Goal: Information Seeking & Learning: Learn about a topic

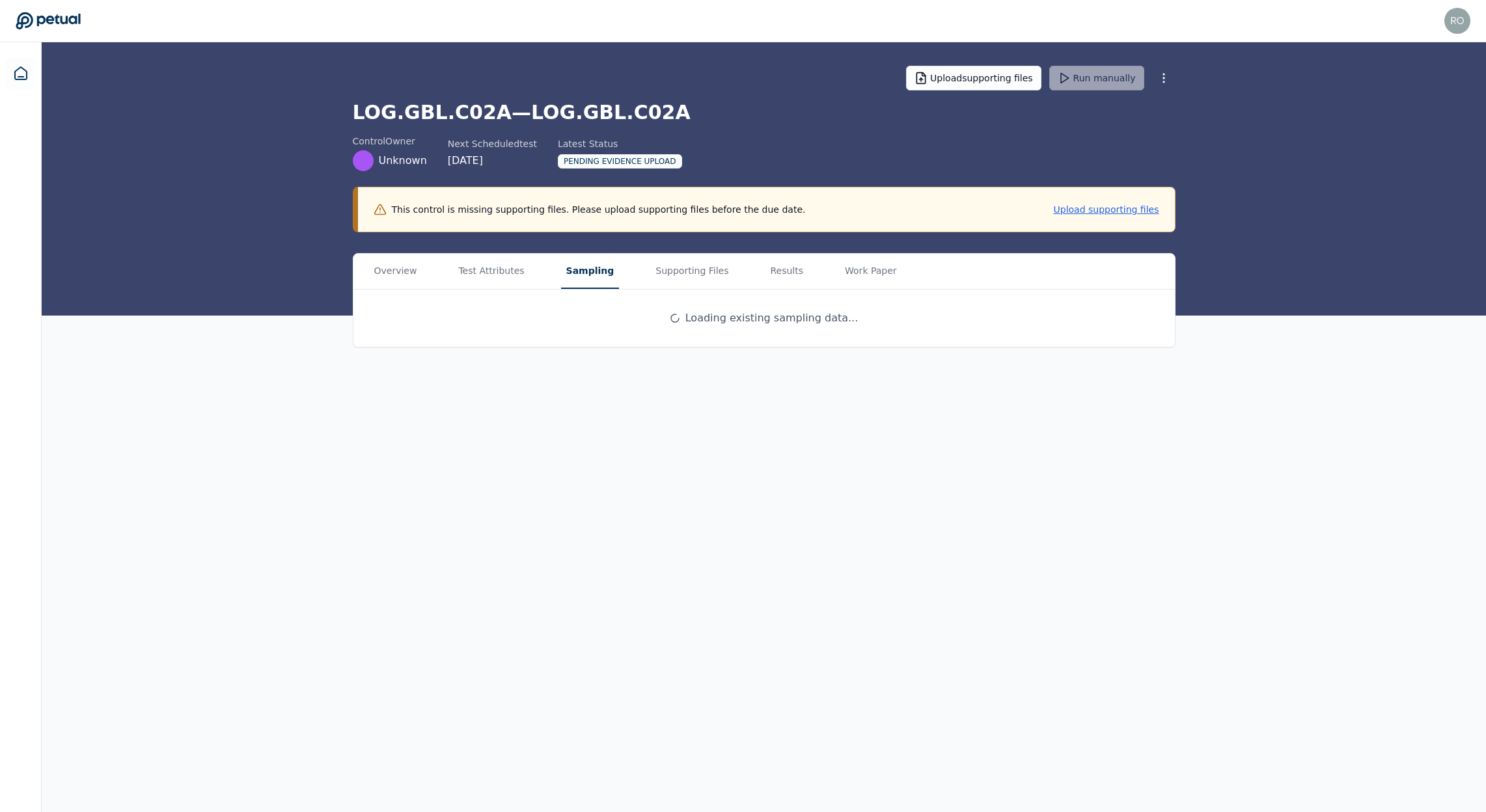
click at [587, 268] on button "Sampling" at bounding box center [590, 271] width 59 height 35
click at [1104, 362] on icon at bounding box center [1107, 362] width 10 height 10
click at [395, 271] on button "Overview" at bounding box center [396, 271] width 53 height 35
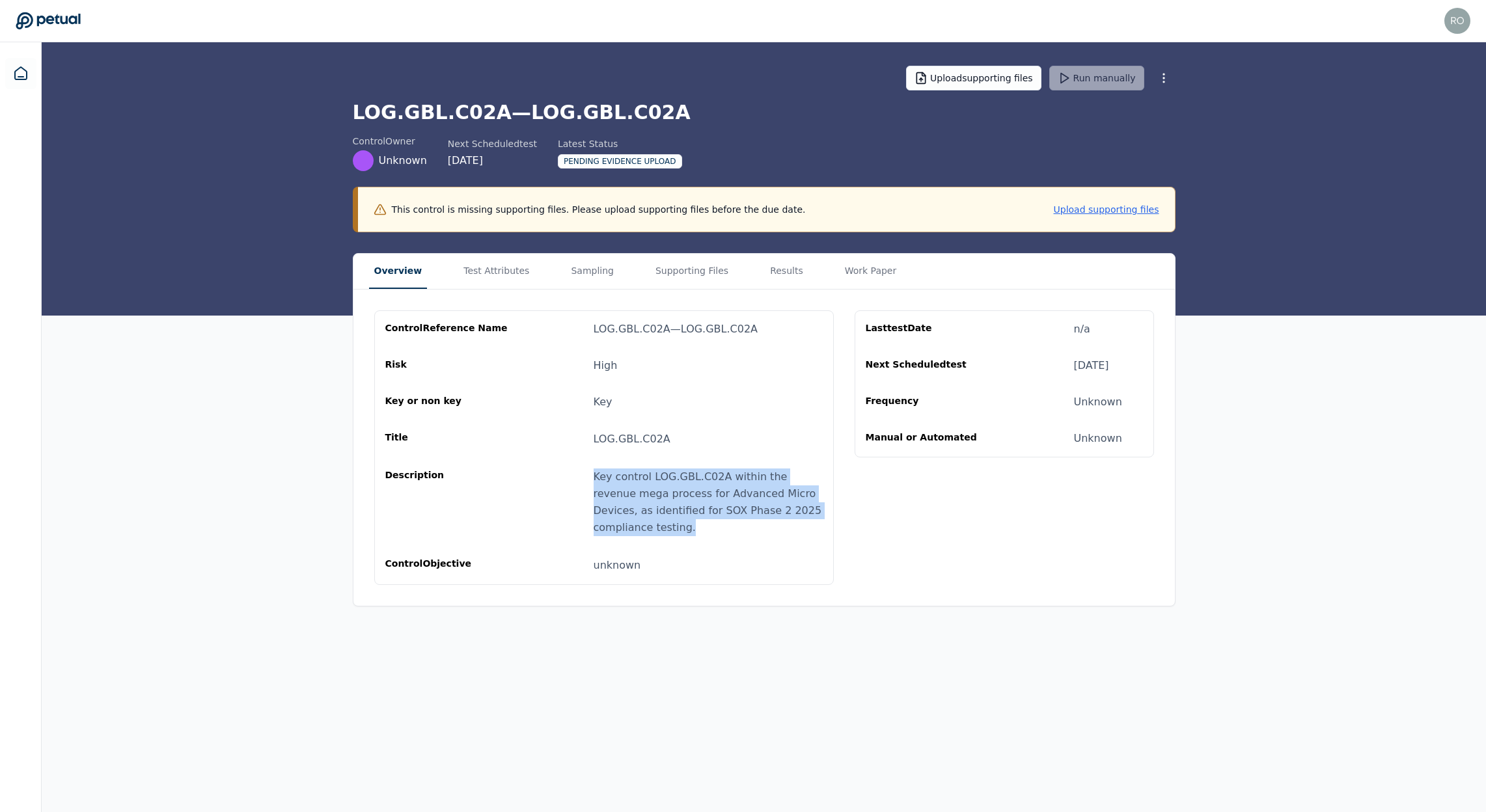
drag, startPoint x: 625, startPoint y: 521, endPoint x: 577, endPoint y: 477, distance: 65.1
click at [579, 478] on div "Description Key control LOG.GBL.C02A within the revenue mega process for Advanc…" at bounding box center [605, 502] width 438 height 67
copy div "Key control LOG.GBL.C02A within the revenue mega process for Advanced Micro Dev…"
click at [640, 429] on div "control Reference Name LOG.GBL.C02A — LOG.GBL.C02A Risk High Key or non key Key…" at bounding box center [605, 447] width 438 height 253
click at [640, 428] on div "control Reference Name LOG.GBL.C02A — LOG.GBL.C02A Risk High Key or non key Key…" at bounding box center [605, 447] width 438 height 253
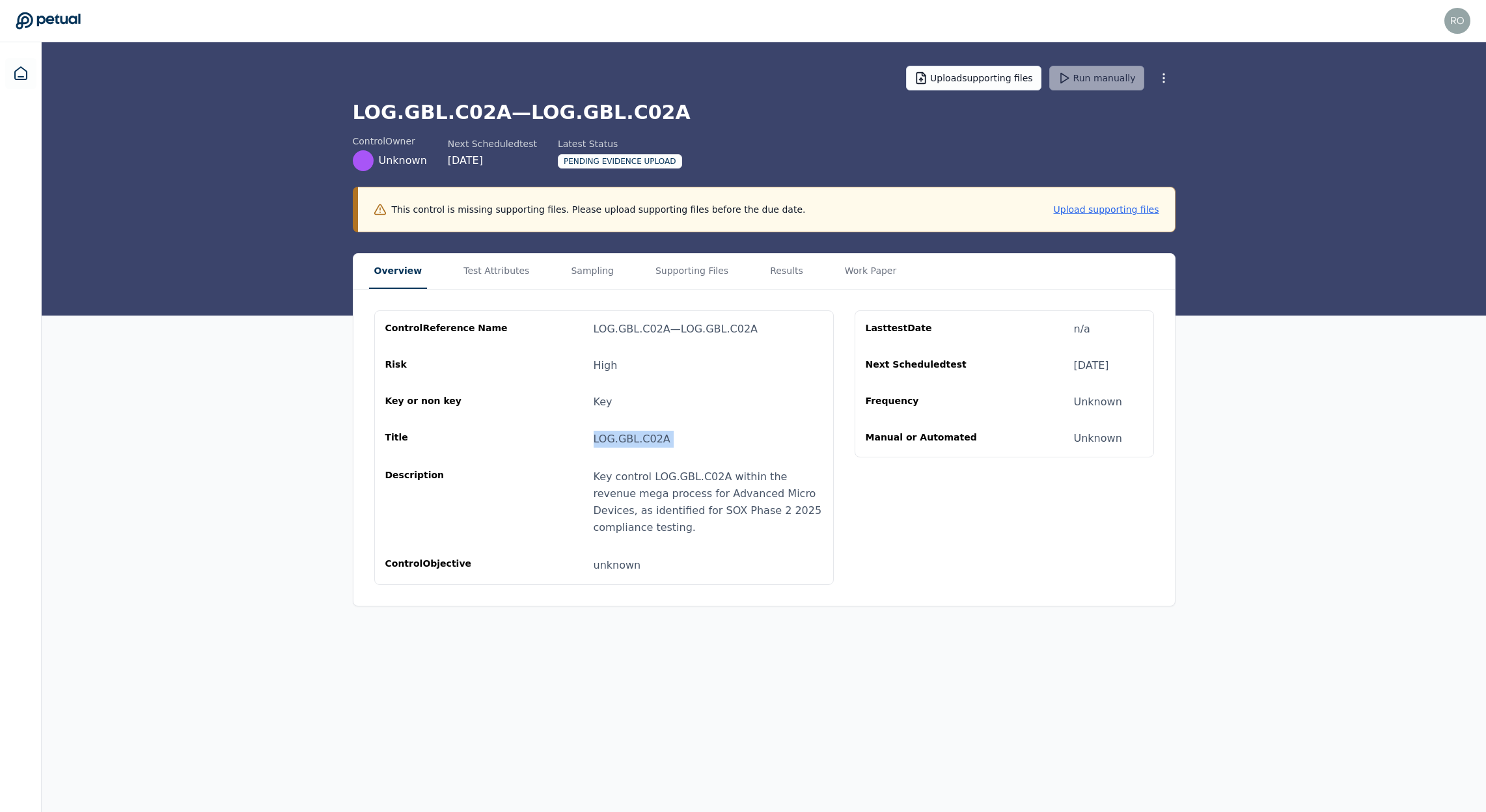
click at [640, 428] on div "control Reference Name LOG.GBL.C02A — LOG.GBL.C02A Risk High Key or non key Key…" at bounding box center [605, 447] width 438 height 253
copy span "LOG.GBL.C02A"
click at [615, 570] on div "unknown" at bounding box center [709, 566] width 229 height 17
copy div "unknown"
